Goal: Task Accomplishment & Management: Use online tool/utility

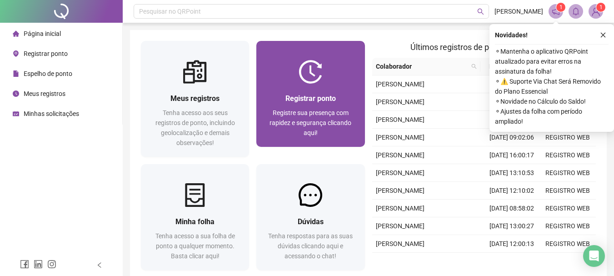
click at [320, 110] on span "Registre sua presença com rapidez e segurança clicando aqui!" at bounding box center [311, 122] width 82 height 27
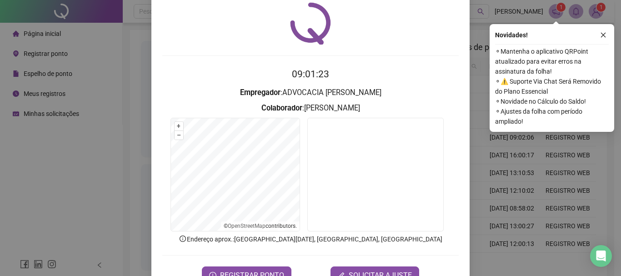
scroll to position [45, 0]
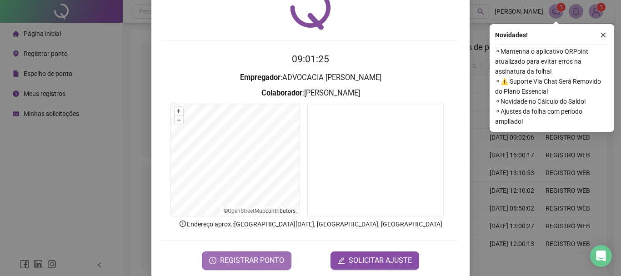
click at [265, 255] on span "REGISTRAR PONTO" at bounding box center [252, 260] width 64 height 11
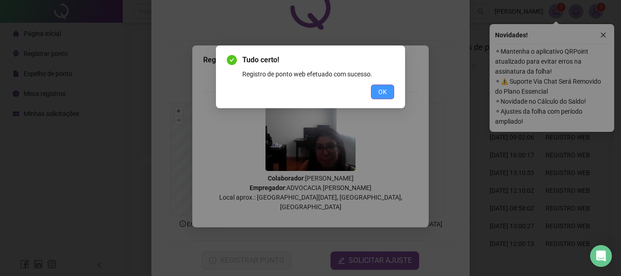
click at [392, 88] on button "OK" at bounding box center [382, 92] width 23 height 15
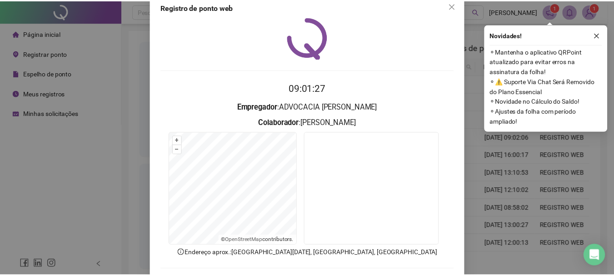
scroll to position [0, 0]
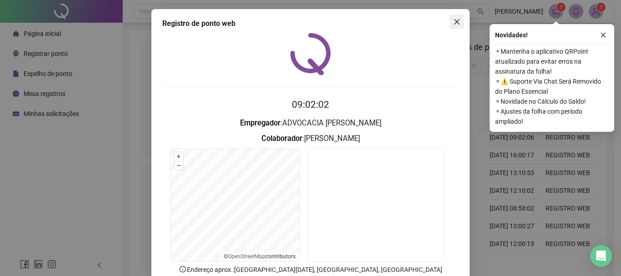
click at [451, 25] on button "Close" at bounding box center [457, 22] width 15 height 15
